Goal: Task Accomplishment & Management: Use online tool/utility

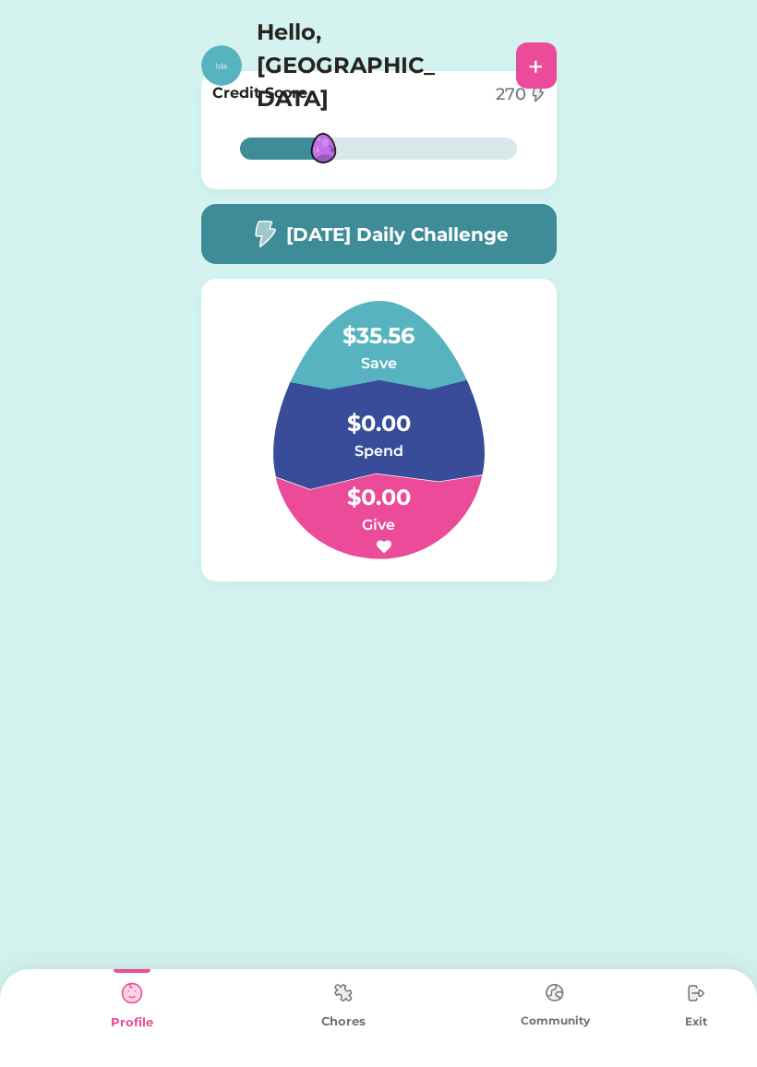
click at [352, 994] on img at bounding box center [343, 992] width 37 height 36
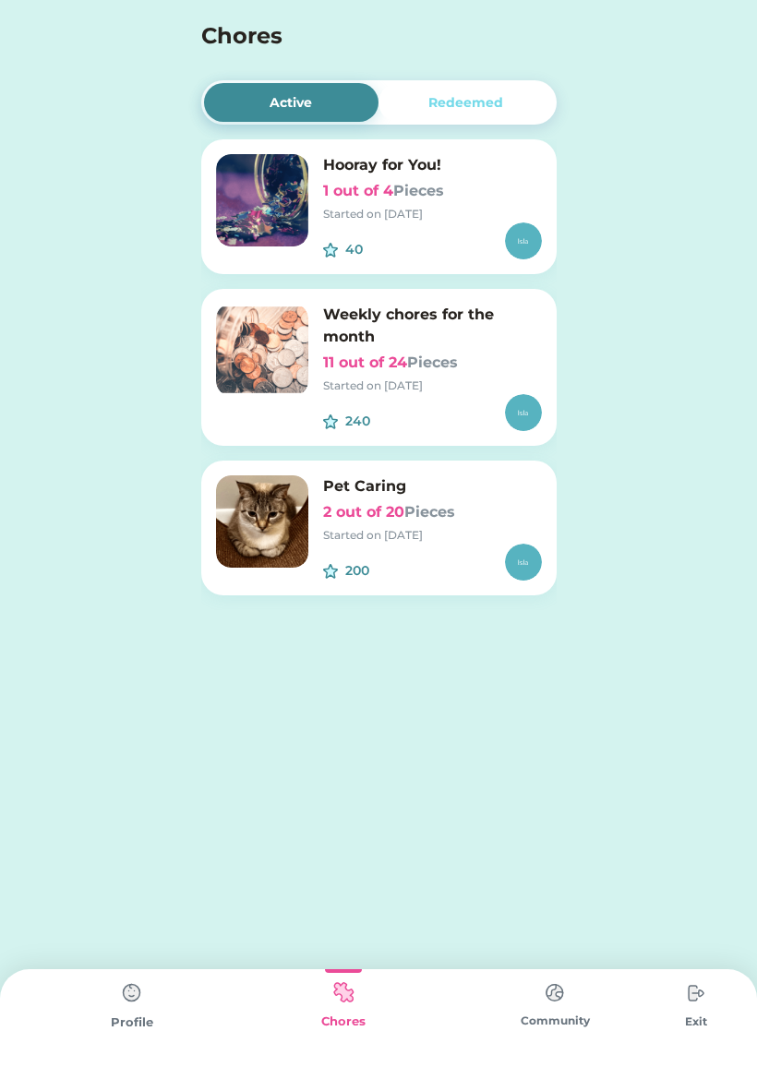
click at [562, 1004] on img at bounding box center [554, 992] width 37 height 36
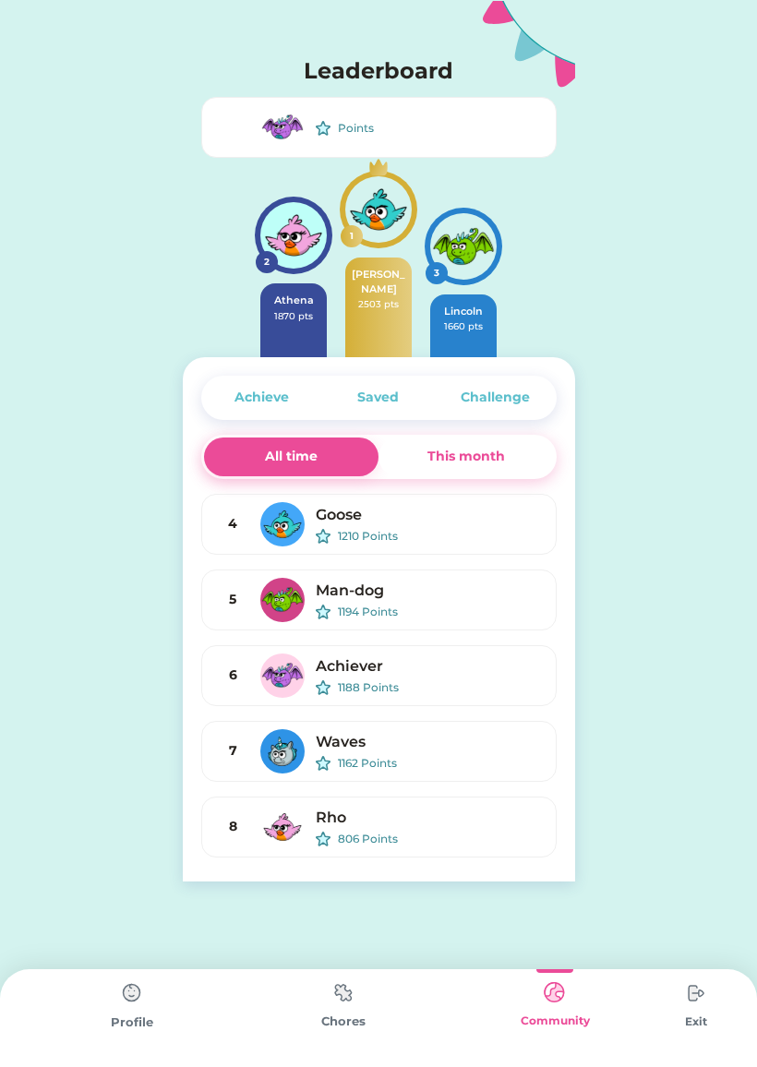
click at [470, 456] on div "This month" at bounding box center [466, 456] width 78 height 19
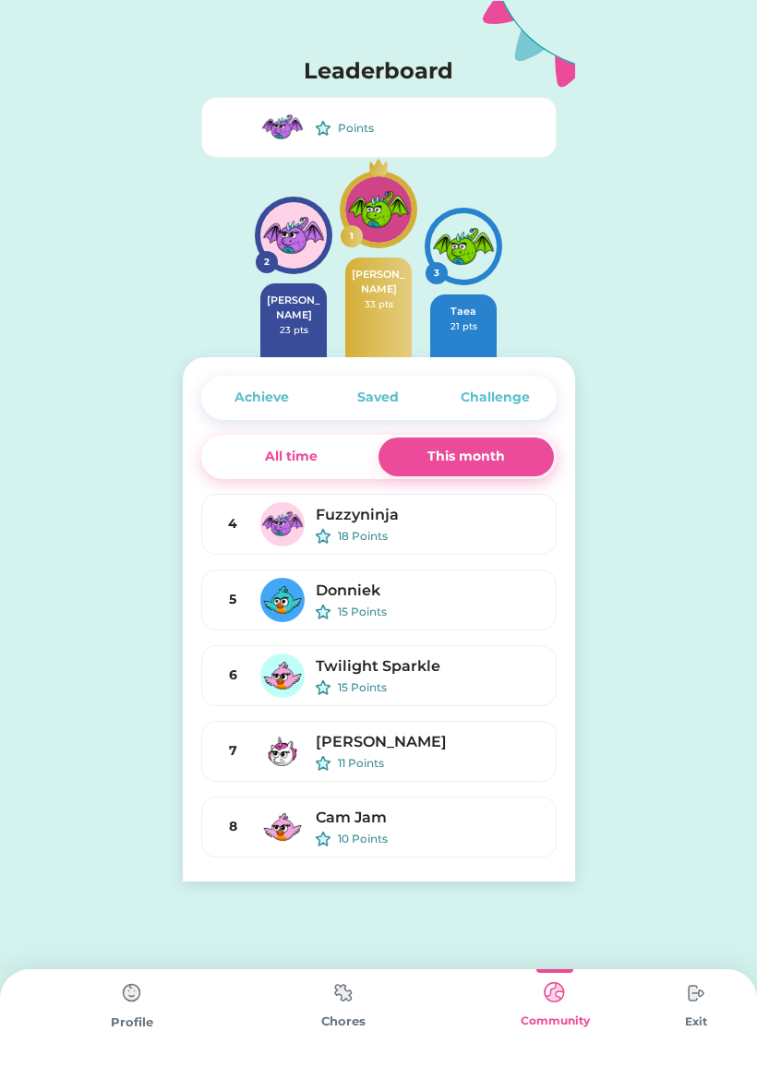
click at [232, 416] on div "Achieve" at bounding box center [262, 397] width 116 height 39
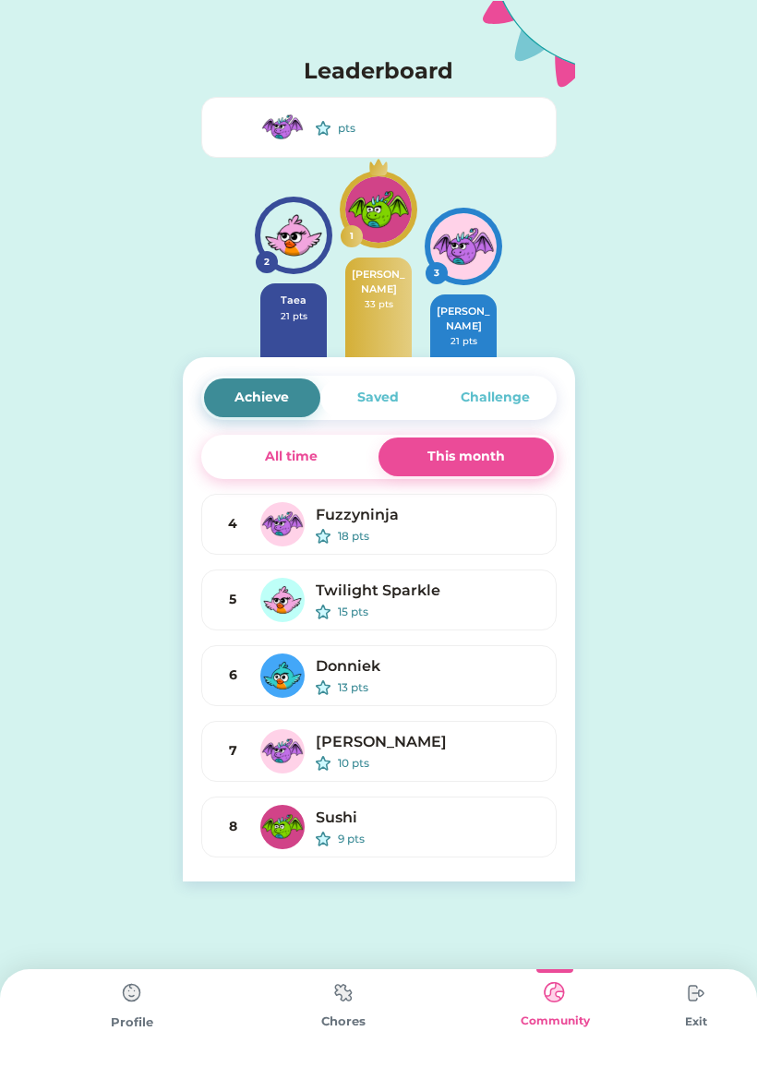
click at [453, 456] on div "This month" at bounding box center [466, 456] width 78 height 19
click at [382, 400] on div "Saved" at bounding box center [378, 397] width 42 height 19
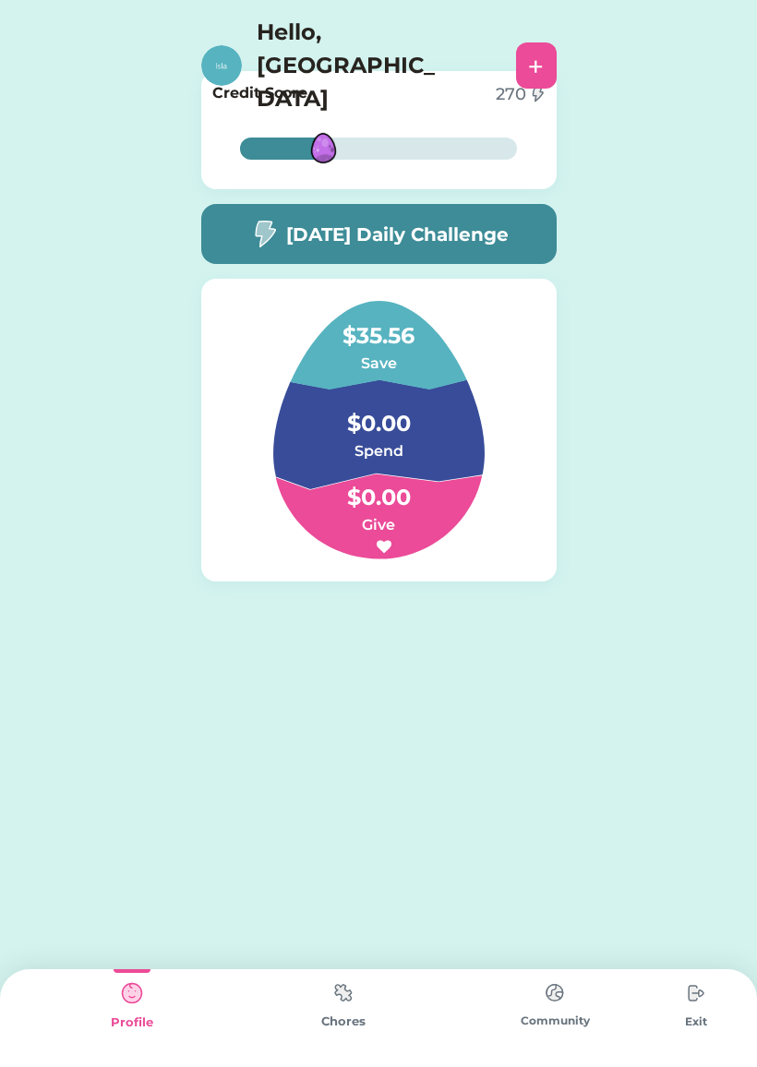
click at [573, 1007] on img at bounding box center [554, 992] width 37 height 36
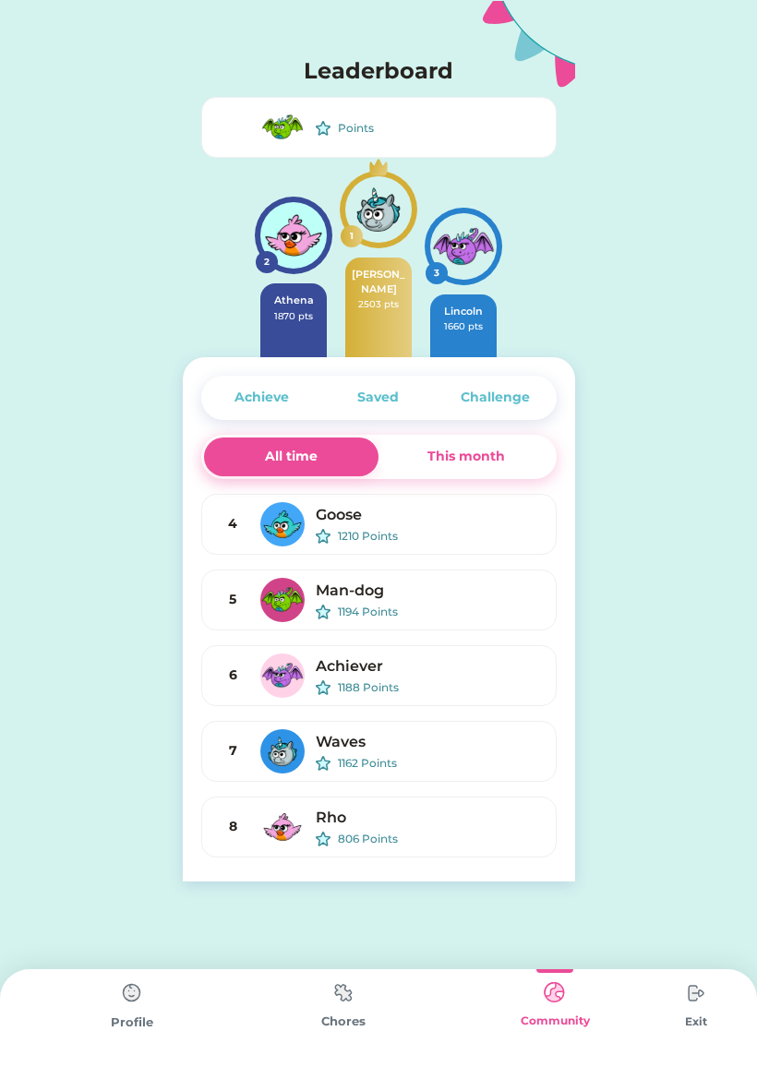
click at [493, 396] on div "Challenge" at bounding box center [494, 397] width 69 height 19
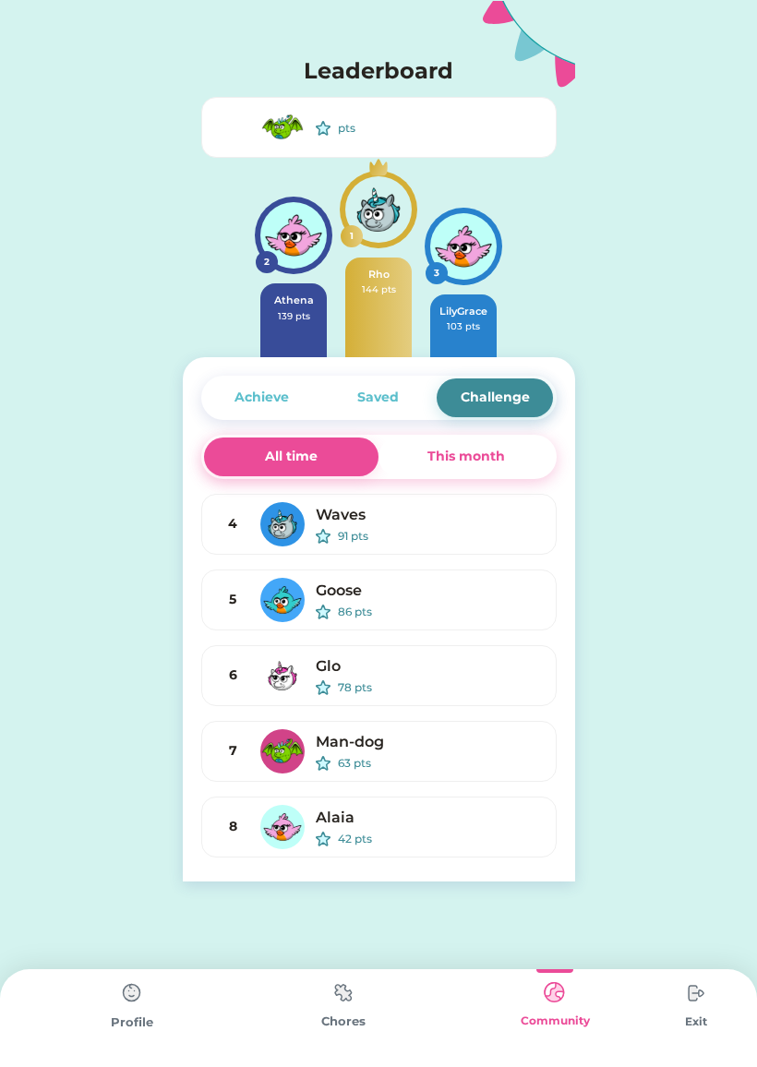
click at [516, 456] on div "This month" at bounding box center [465, 456] width 175 height 39
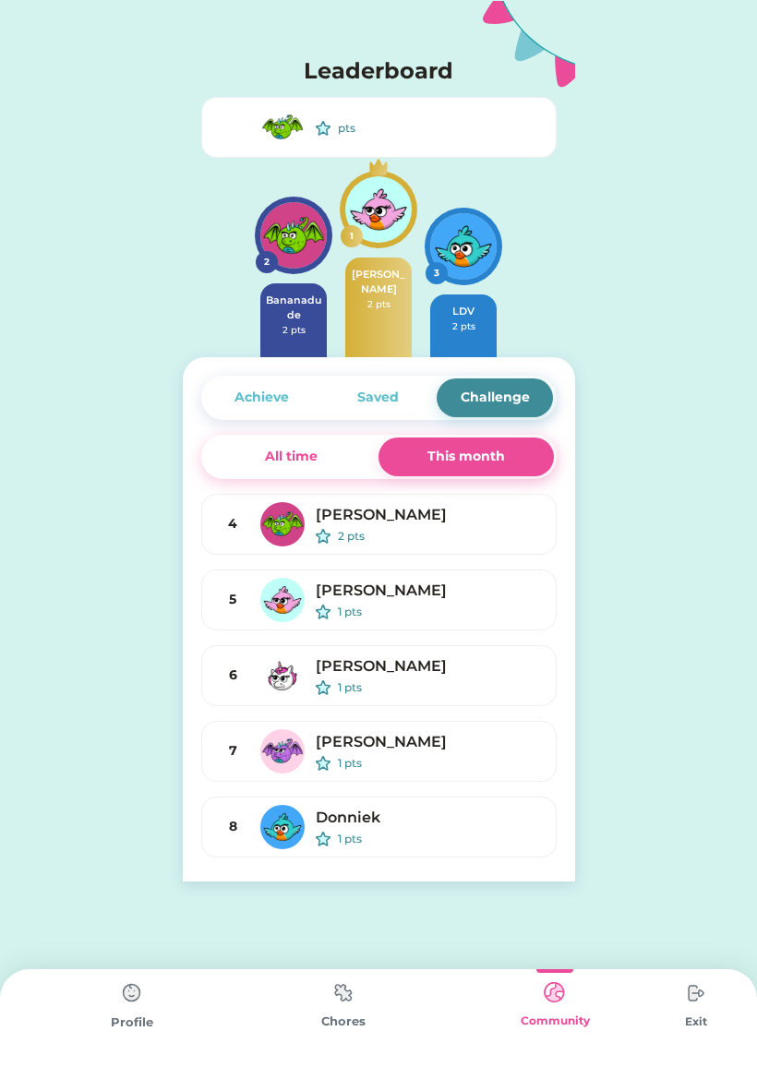
click at [391, 381] on div "Saved" at bounding box center [378, 397] width 116 height 39
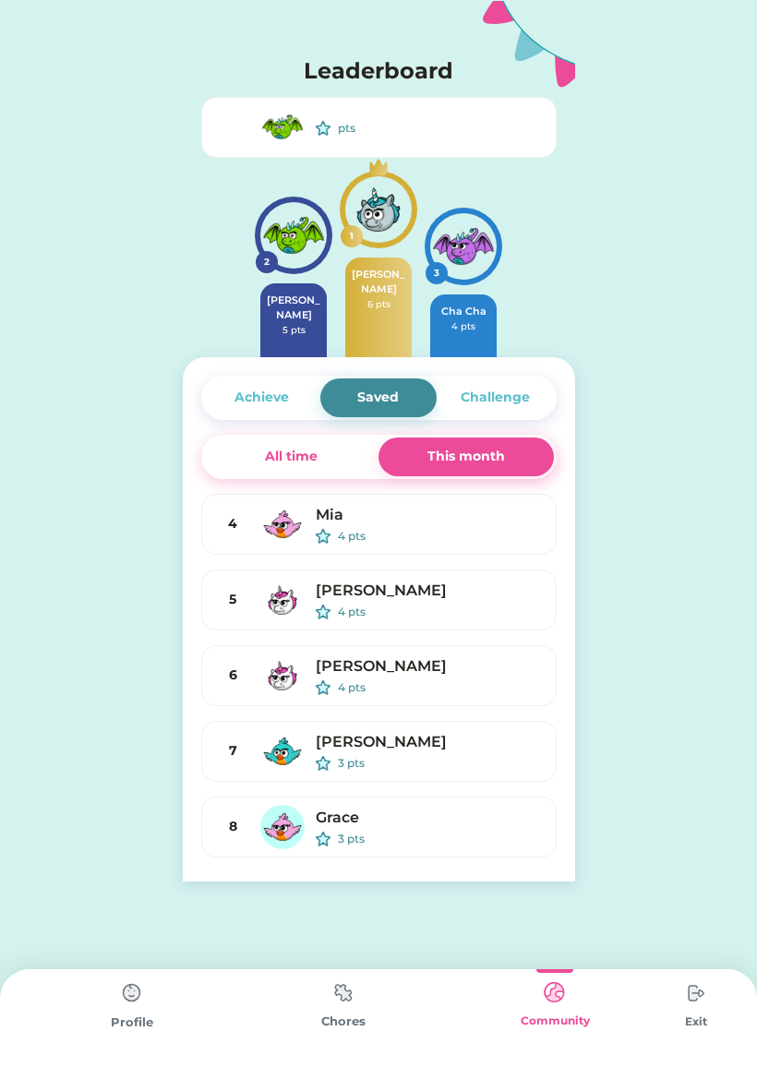
click at [290, 378] on div "Achieve" at bounding box center [262, 397] width 116 height 39
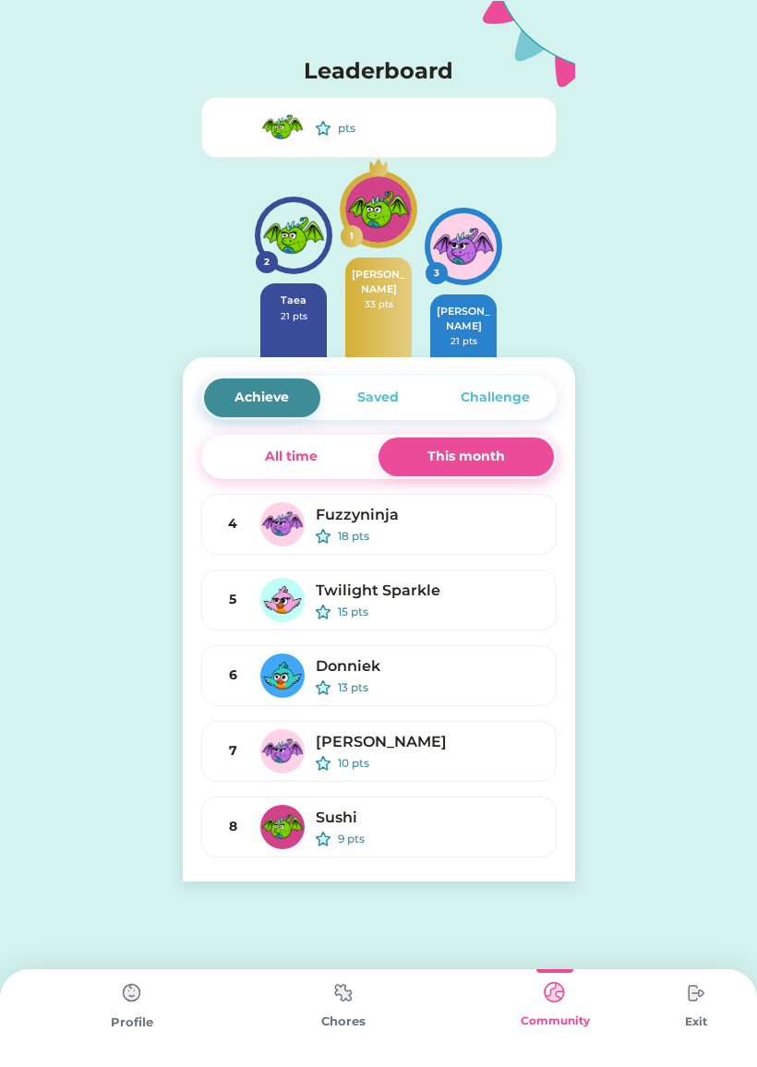
click at [460, 437] on div "This month" at bounding box center [465, 456] width 175 height 39
click at [449, 438] on div "This month" at bounding box center [465, 456] width 175 height 39
click at [484, 437] on div "This month" at bounding box center [465, 456] width 175 height 39
click at [506, 405] on div "Challenge" at bounding box center [494, 397] width 69 height 19
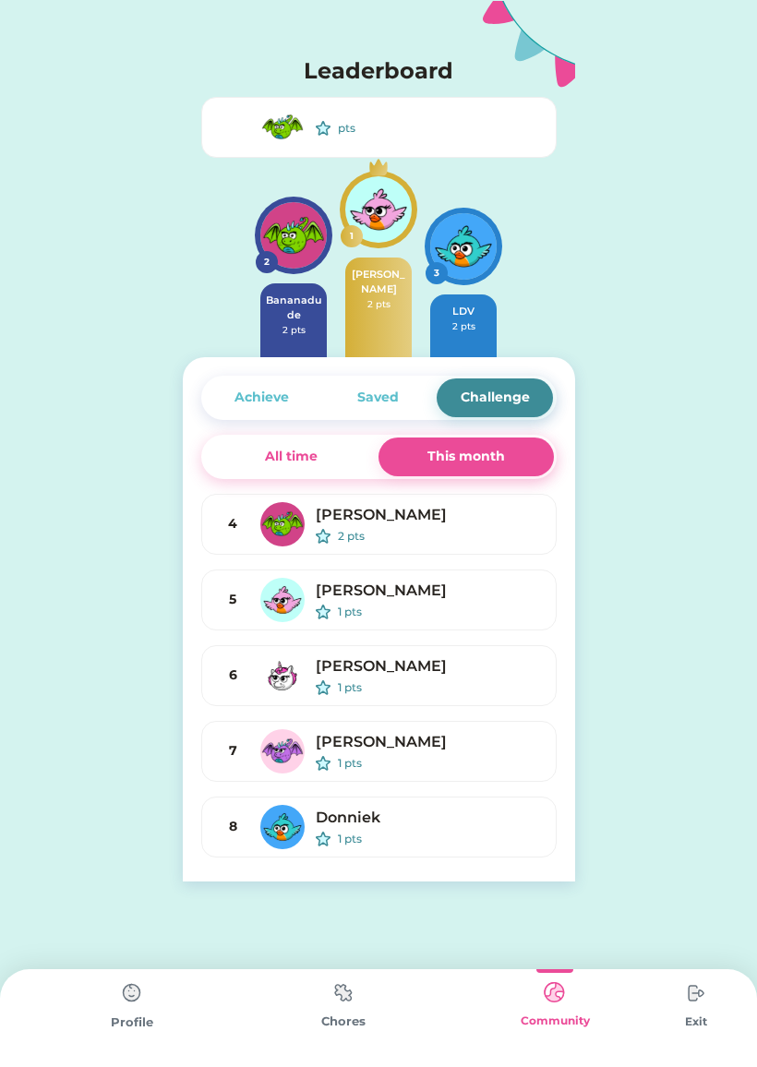
click at [515, 391] on div "Challenge" at bounding box center [494, 397] width 69 height 19
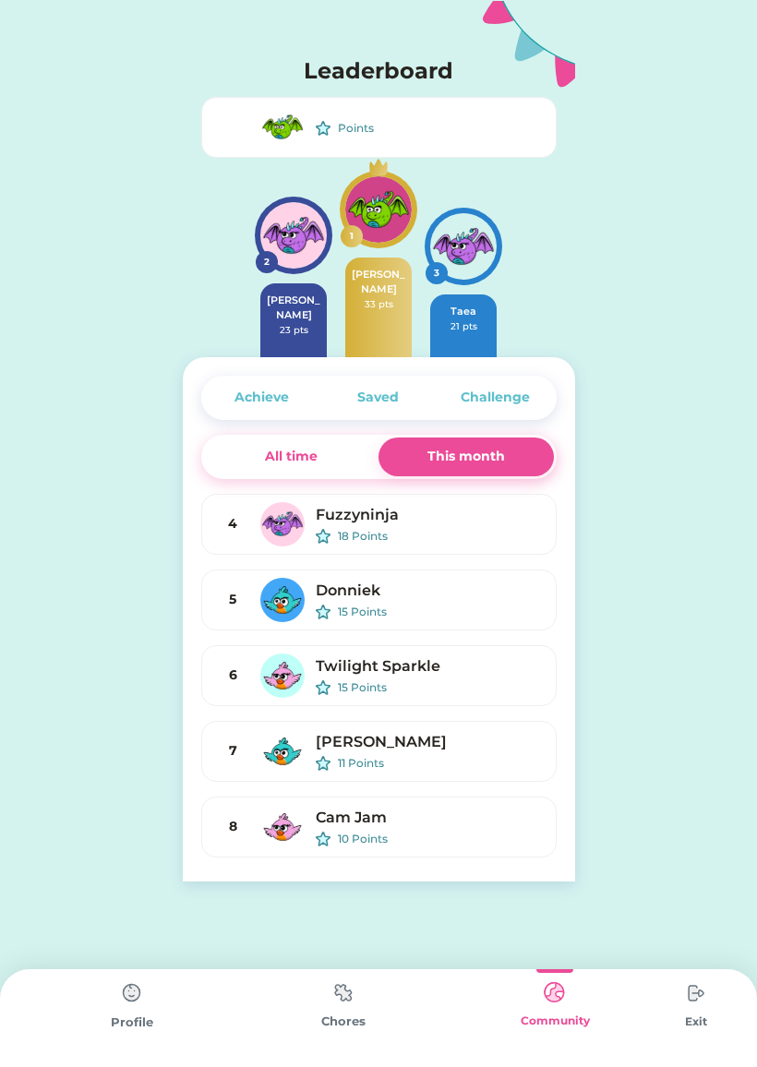
click at [97, 1005] on div "Profile" at bounding box center [131, 1018] width 211 height 98
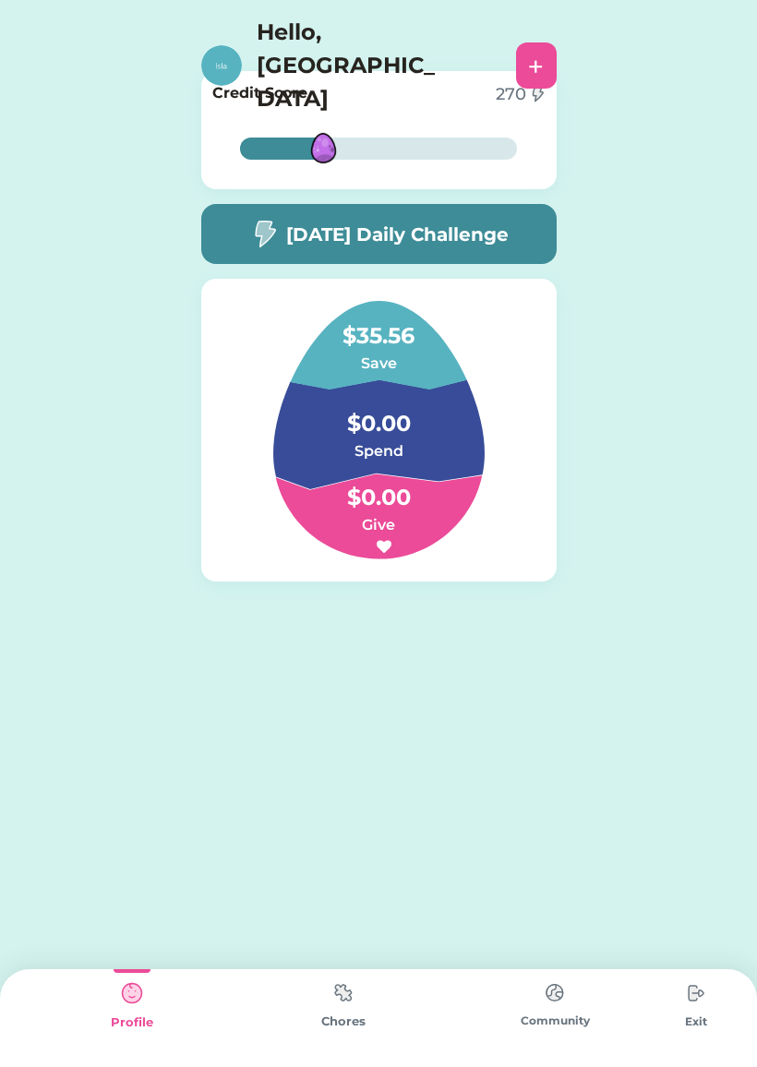
click at [323, 1020] on div "Chores" at bounding box center [342, 1021] width 211 height 18
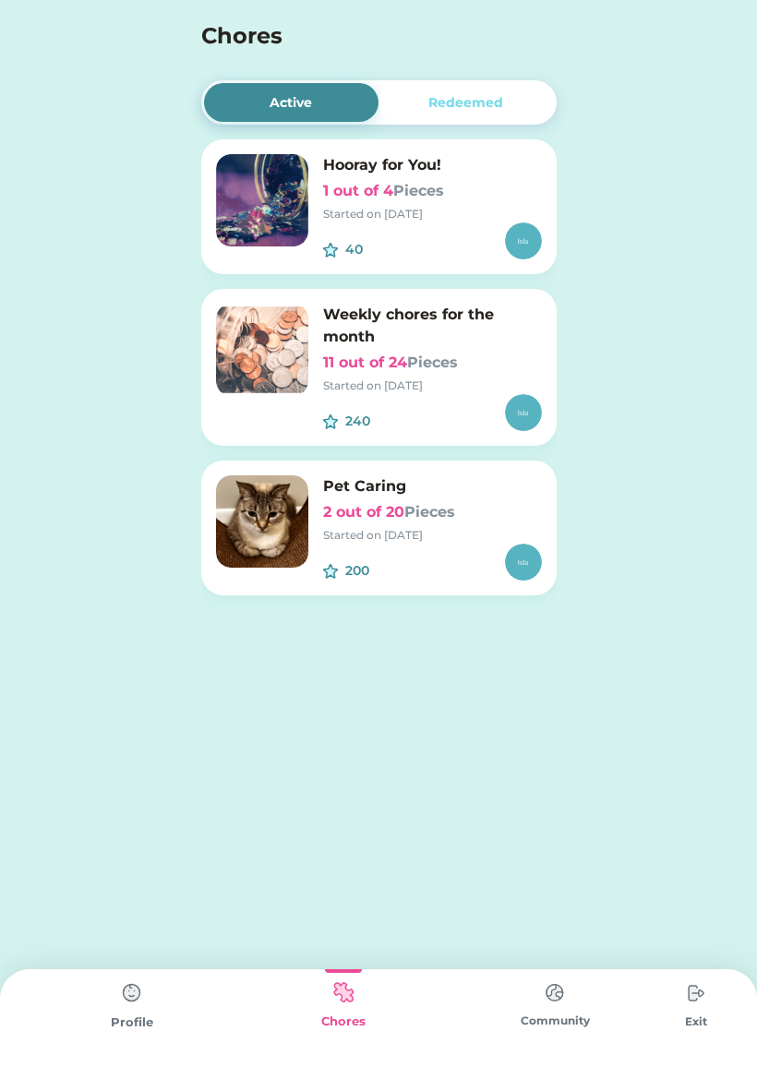
click at [298, 370] on img at bounding box center [262, 350] width 92 height 92
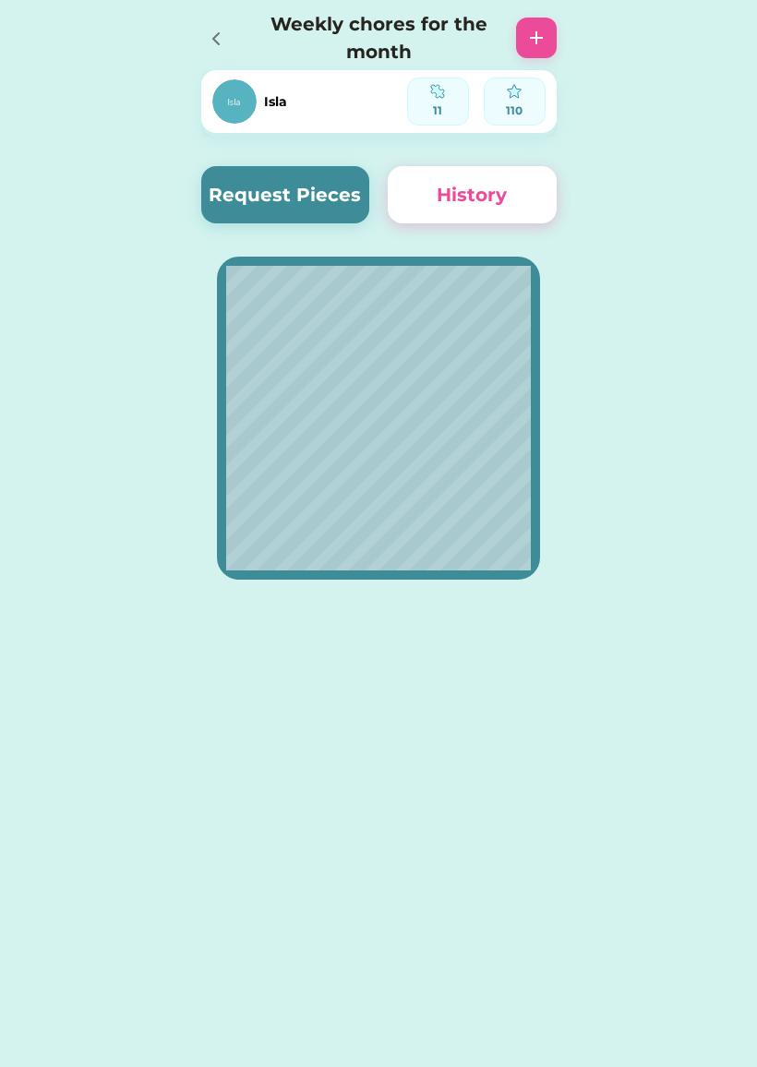
click at [433, 195] on button "History" at bounding box center [472, 194] width 169 height 57
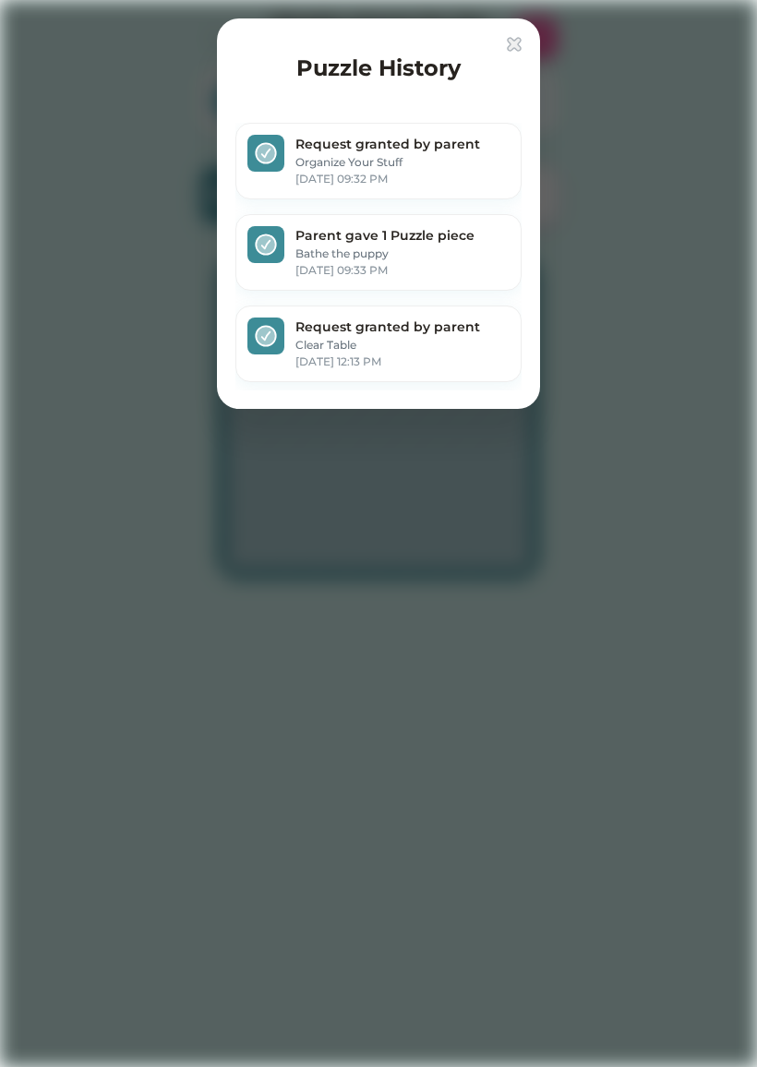
click at [529, 43] on div "Puzzle History Request granted by parent Organize Your Stuff Apr 27, 2025 09:32…" at bounding box center [378, 213] width 323 height 390
click at [523, 33] on div "Puzzle History Request granted by parent Organize Your Stuff Apr 27, 2025 09:32…" at bounding box center [378, 213] width 323 height 390
click at [519, 38] on img at bounding box center [514, 44] width 15 height 15
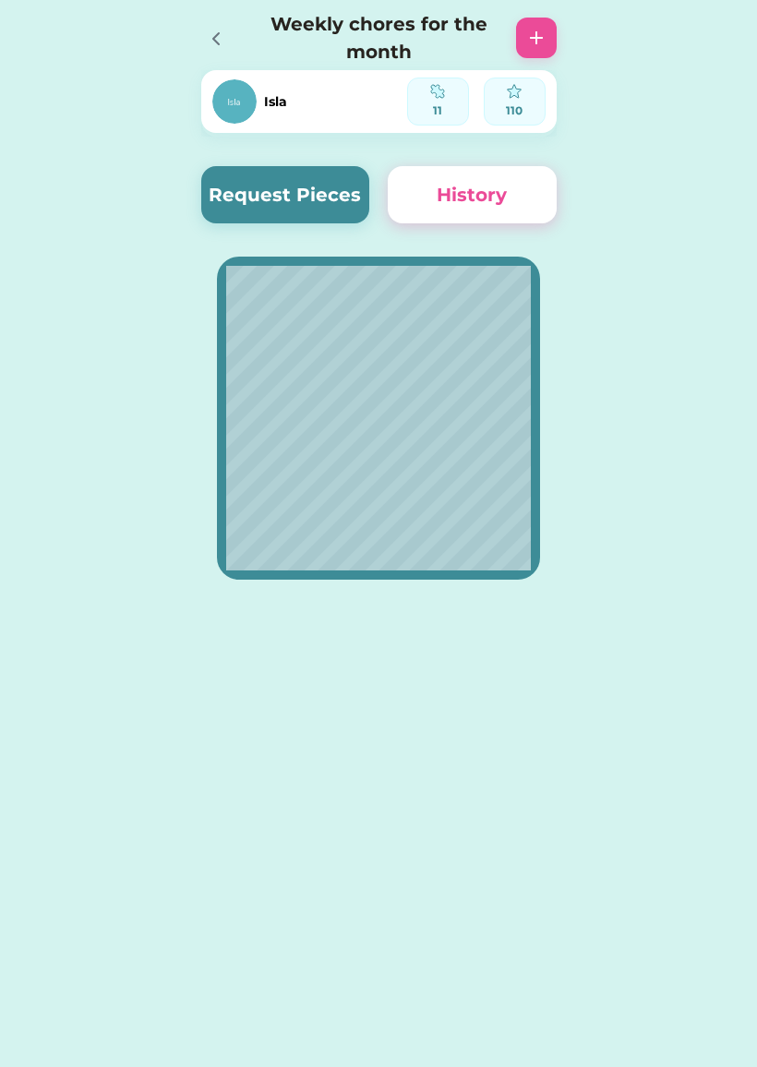
click at [313, 188] on button "Request Pieces" at bounding box center [285, 194] width 169 height 57
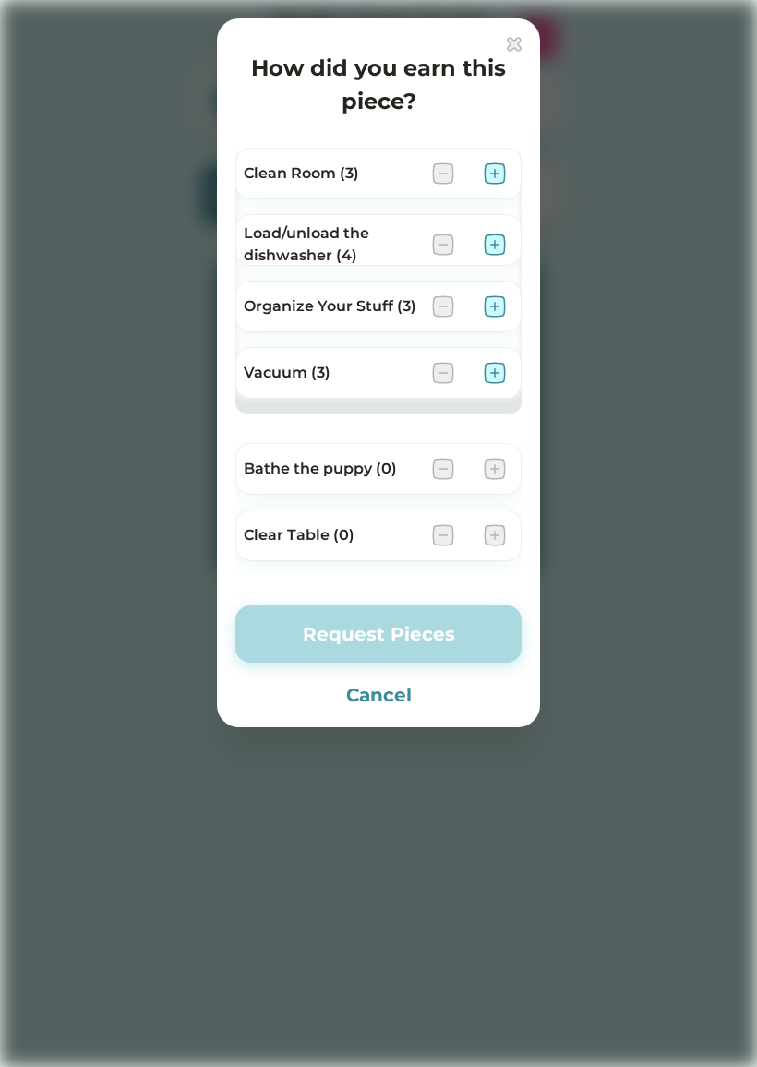
click at [399, 682] on button "Cancel" at bounding box center [378, 695] width 286 height 28
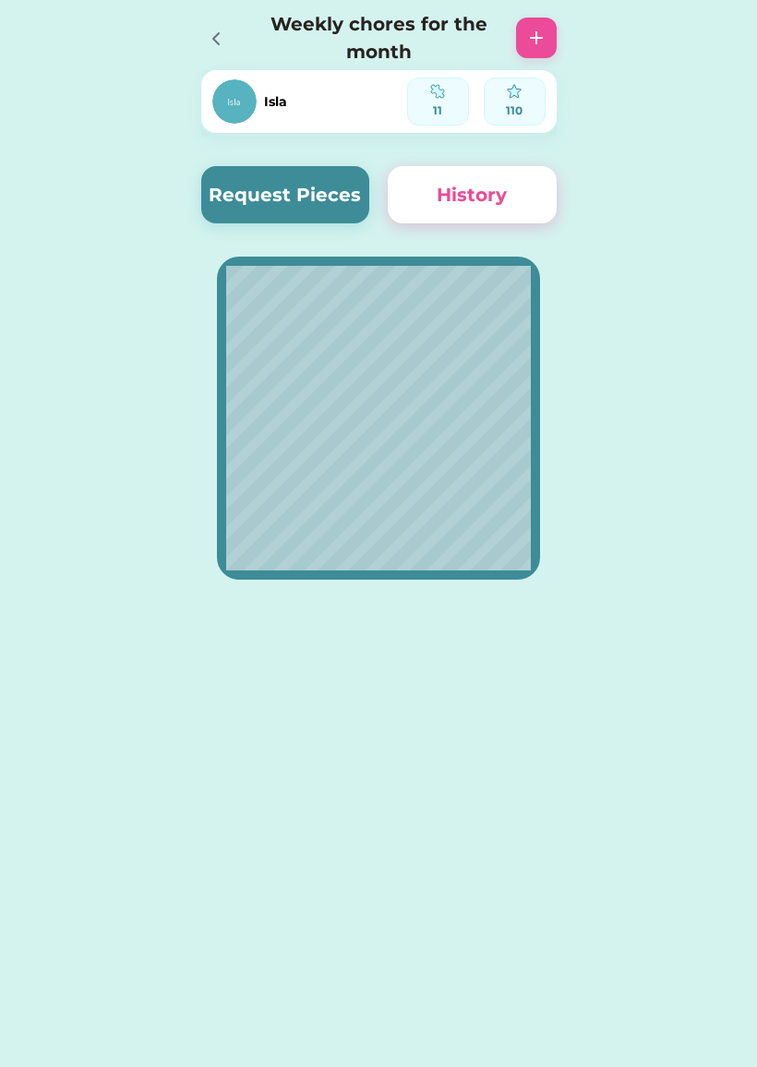
click at [209, 23] on div at bounding box center [221, 38] width 41 height 41
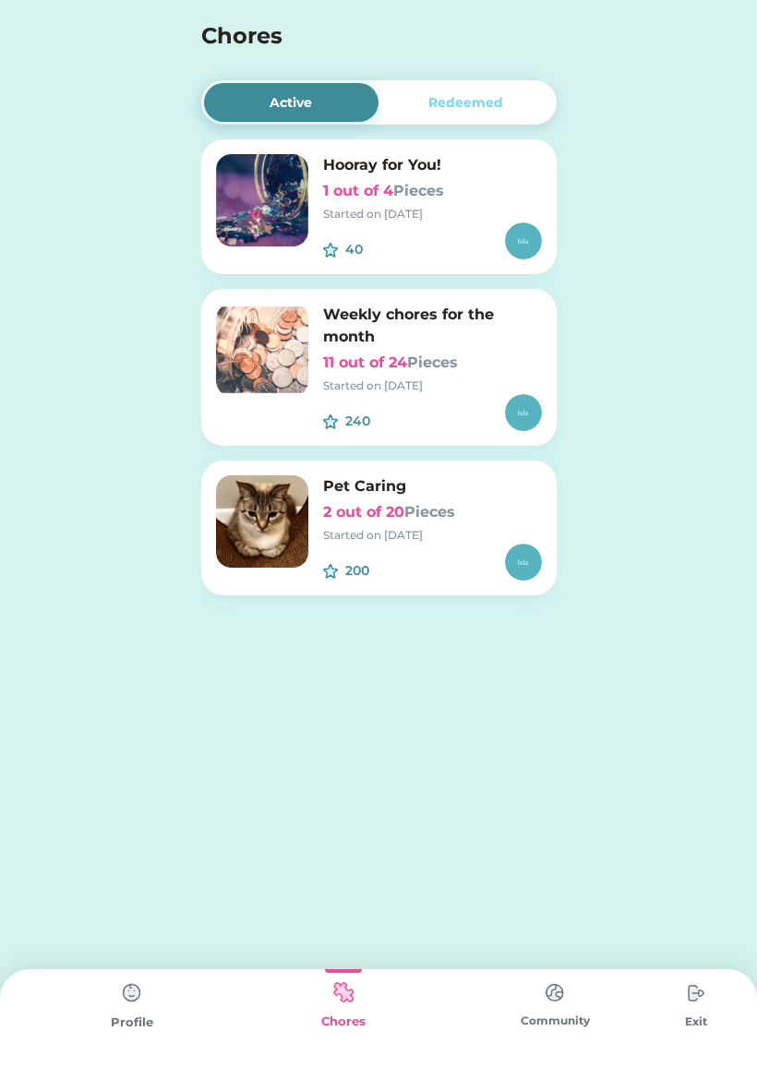
click at [294, 509] on img at bounding box center [262, 521] width 92 height 92
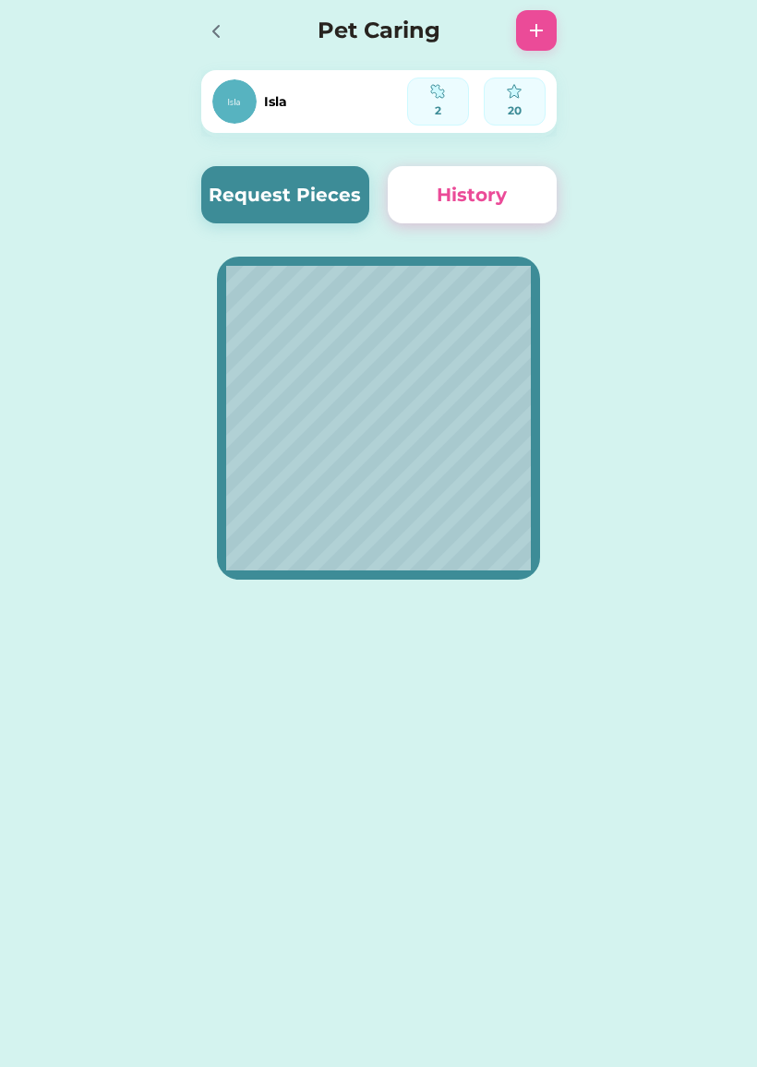
click at [248, 197] on button "Request Pieces" at bounding box center [285, 194] width 169 height 57
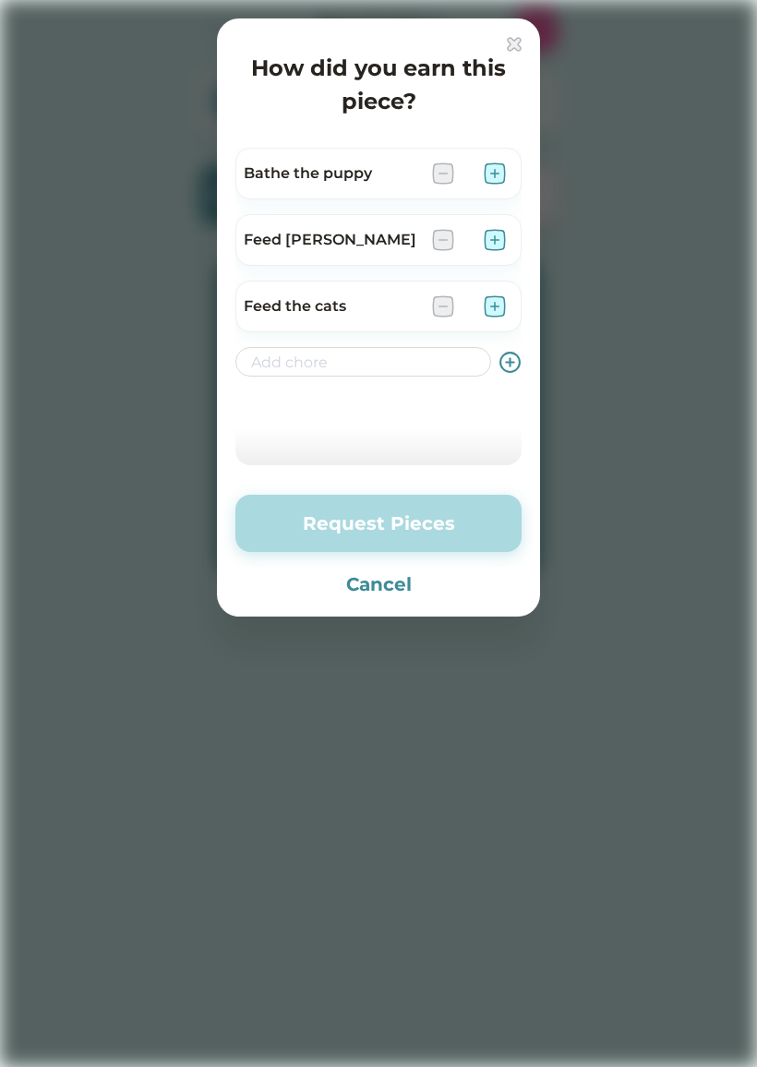
click at [509, 42] on img at bounding box center [514, 44] width 15 height 15
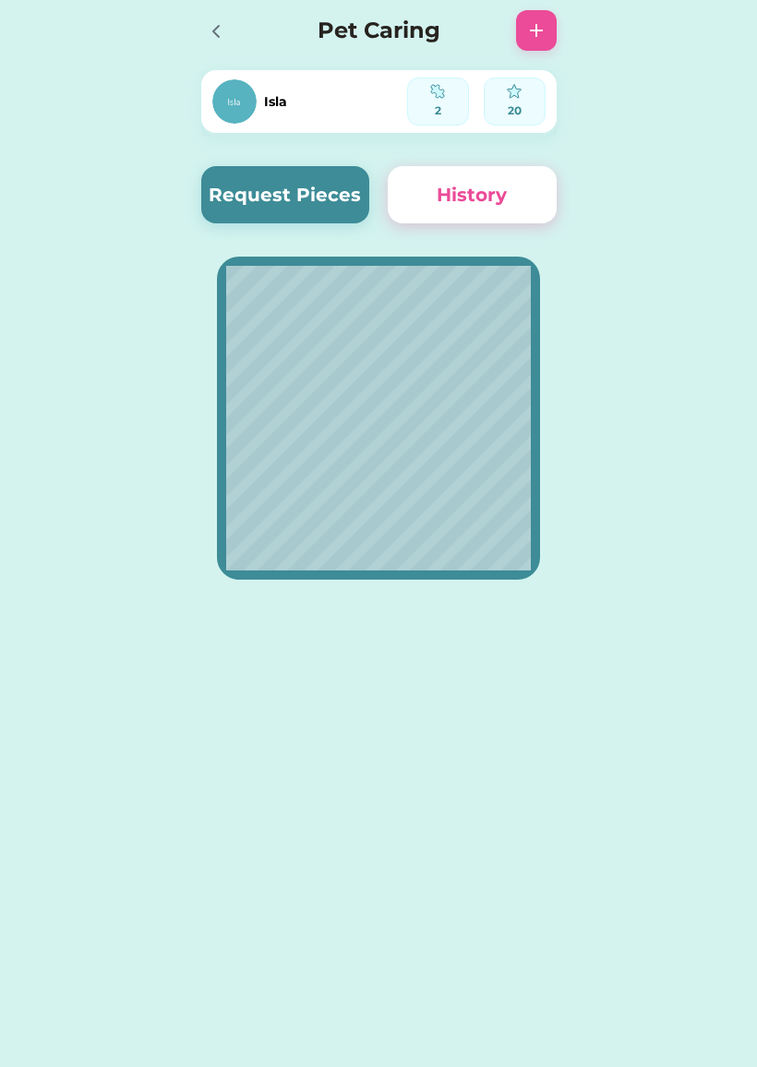
click at [197, 30] on div "Pet Caring" at bounding box center [379, 30] width 392 height 59
click at [203, 26] on div at bounding box center [215, 31] width 28 height 28
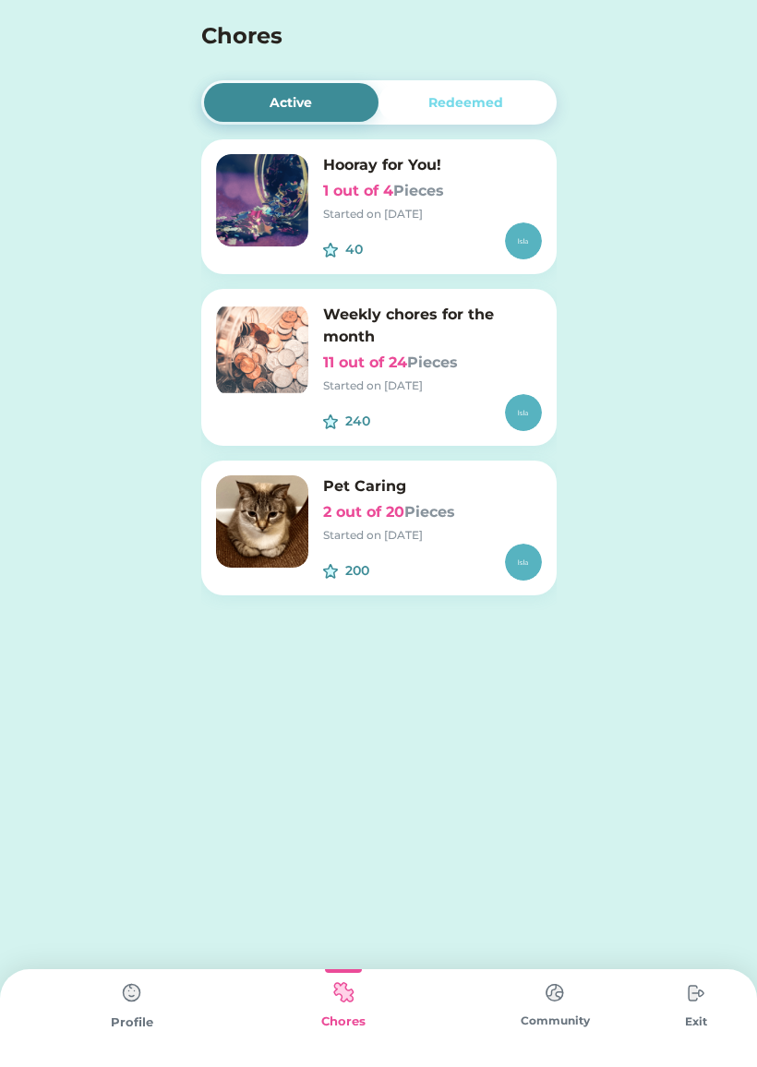
click at [505, 71] on div "Active Redeemed Hooray for You! 1 out of 4 Pieces Started on 3/23/25 40 $ Weekl…" at bounding box center [379, 360] width 392 height 721
click at [521, 87] on div "Redeemed" at bounding box center [465, 102] width 175 height 39
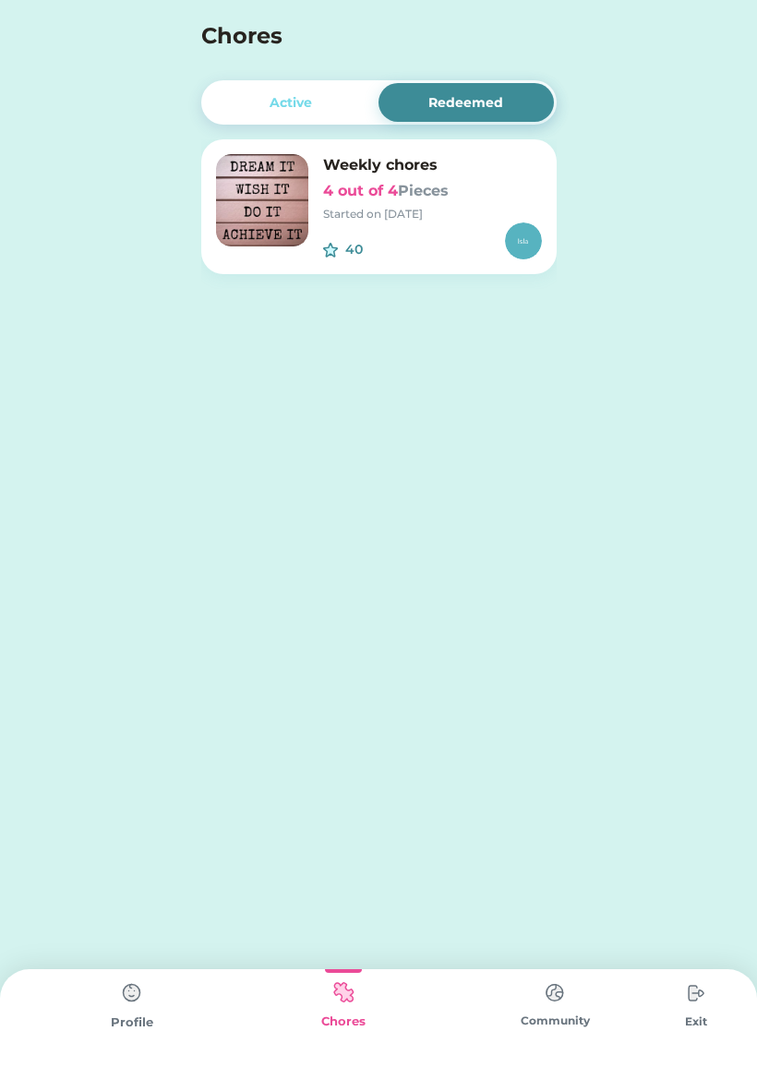
click at [525, 223] on img at bounding box center [523, 240] width 37 height 37
click at [531, 174] on h6 "Weekly chores" at bounding box center [432, 165] width 219 height 22
click at [452, 193] on h6 "4 out of 4 Pieces" at bounding box center [432, 191] width 219 height 22
click at [384, 206] on div "Started on [DATE]" at bounding box center [432, 214] width 219 height 17
click at [307, 199] on img at bounding box center [262, 200] width 92 height 92
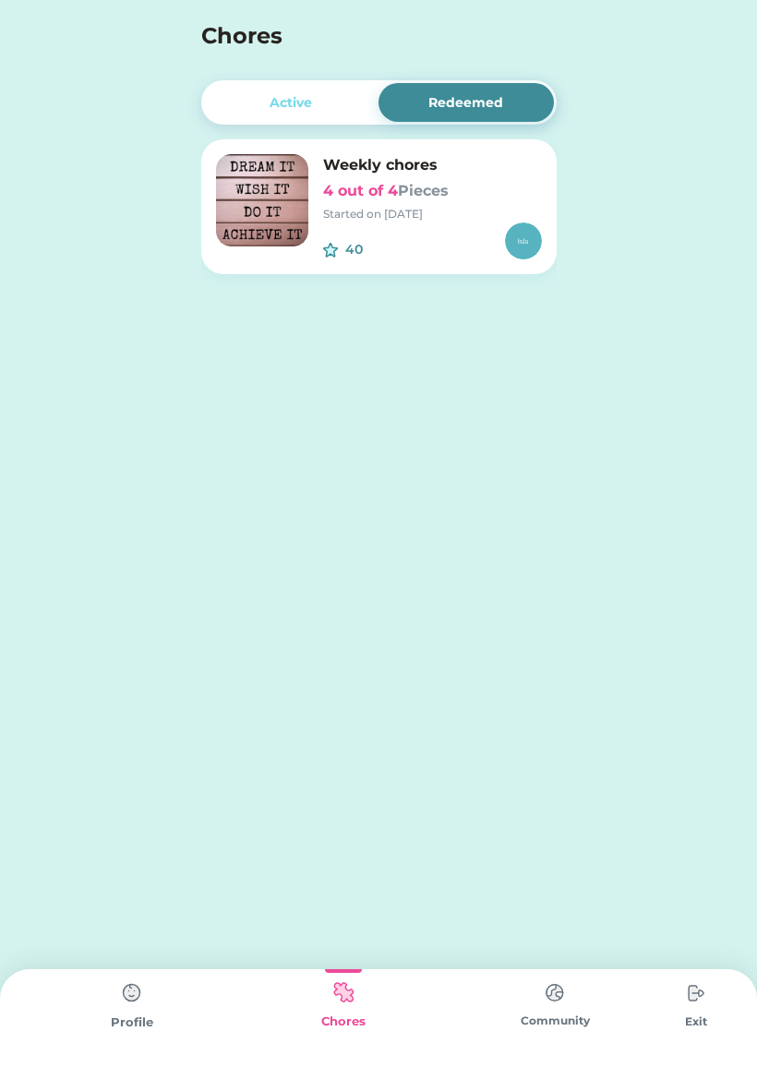
click at [280, 194] on img at bounding box center [262, 200] width 92 height 92
click at [135, 1003] on img at bounding box center [131, 992] width 37 height 37
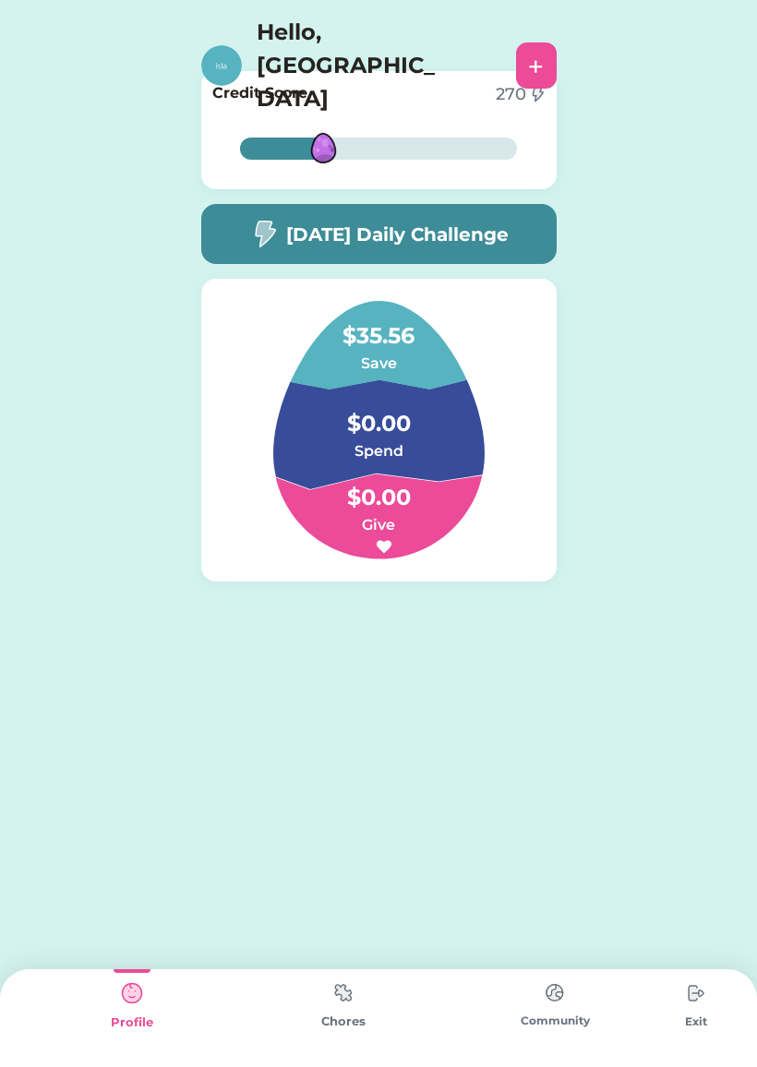
click at [734, 186] on div "Active Redeemed Hooray for You! 1 out of 4 Pieces Started on 3/23/25 40 $ Weekl…" at bounding box center [378, 355] width 757 height 710
